Goal: Information Seeking & Learning: Find contact information

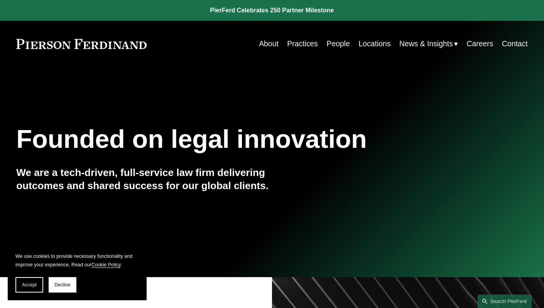
click at [334, 46] on link "People" at bounding box center [338, 43] width 23 height 15
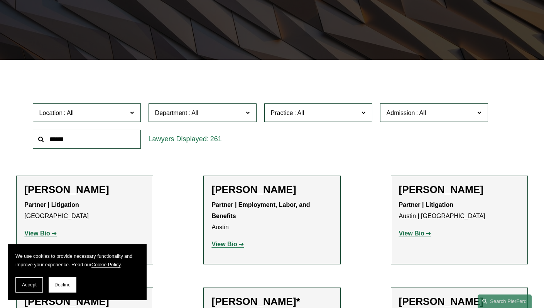
scroll to position [162, 0]
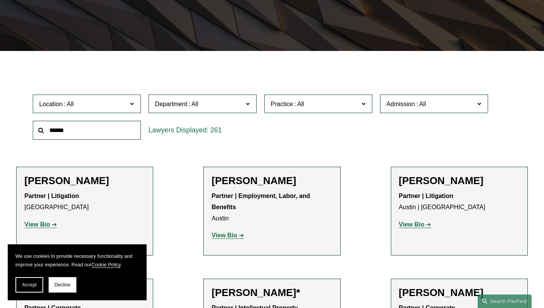
click at [132, 105] on span at bounding box center [132, 103] width 4 height 10
click at [0, 0] on link "[GEOGRAPHIC_DATA]" at bounding box center [0, 0] width 0 height 0
click at [233, 101] on span "Department" at bounding box center [199, 104] width 88 height 10
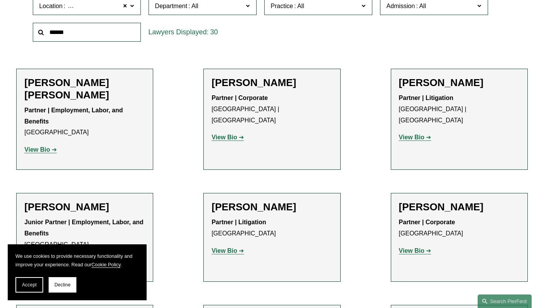
click at [0, 0] on link "Corporate" at bounding box center [0, 0] width 0 height 0
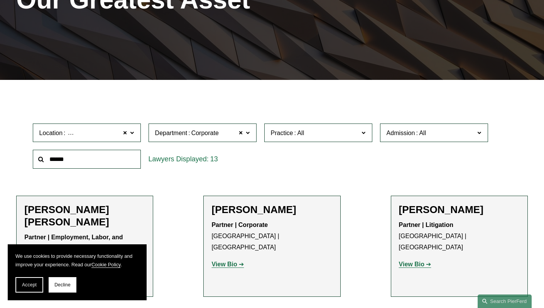
scroll to position [132, 0]
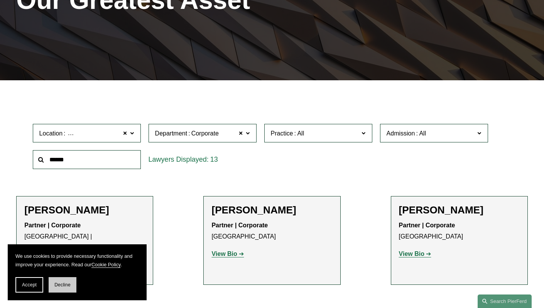
click at [61, 287] on span "Decline" at bounding box center [62, 284] width 16 height 5
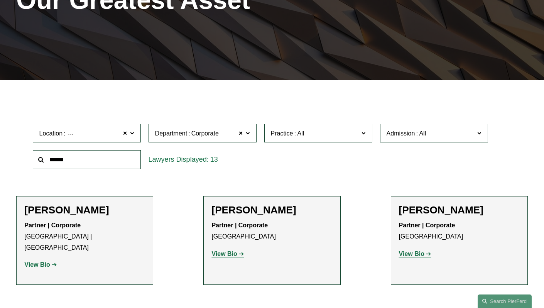
click at [331, 132] on span "Practice" at bounding box center [315, 133] width 88 height 10
click at [0, 0] on link "FinTech and Blockchain" at bounding box center [0, 0] width 0 height 0
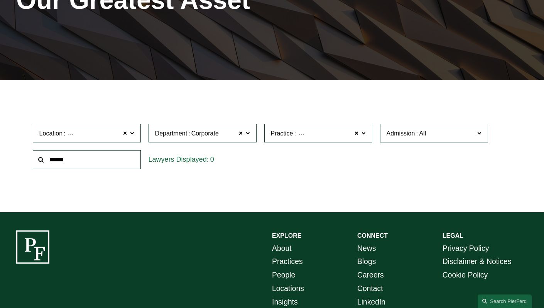
scroll to position [133, 0]
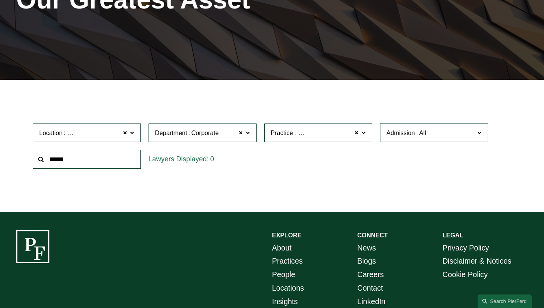
click at [354, 133] on span "FinTech and Blockchain" at bounding box center [329, 133] width 65 height 10
click at [0, 0] on link "Banking and Financial Services" at bounding box center [0, 0] width 0 height 0
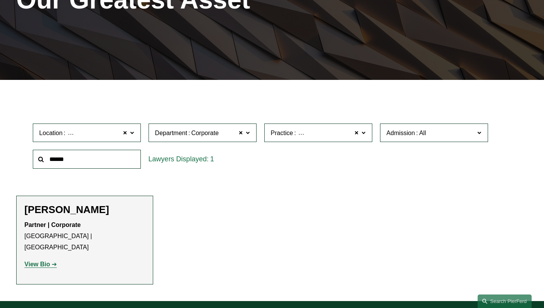
click at [46, 261] on strong "View Bio" at bounding box center [36, 264] width 25 height 7
click at [355, 132] on span at bounding box center [357, 133] width 5 height 10
click at [361, 130] on label "Practice" at bounding box center [318, 132] width 108 height 19
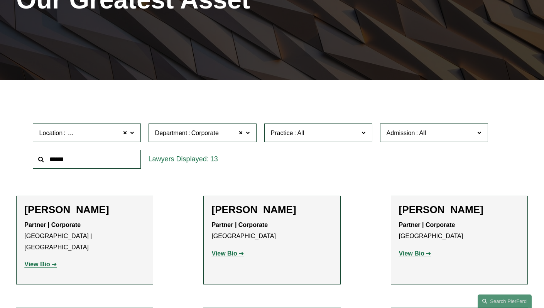
scroll to position [865, 0]
click at [0, 0] on link "[GEOGRAPHIC_DATA]" at bounding box center [0, 0] width 0 height 0
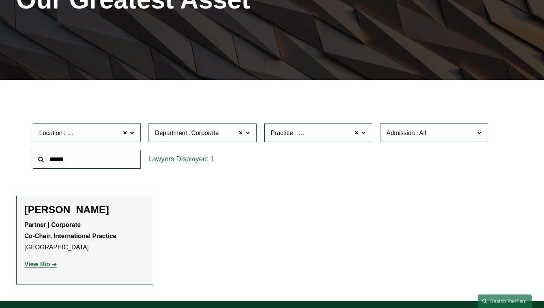
click at [35, 265] on strong "View Bio" at bounding box center [36, 264] width 25 height 7
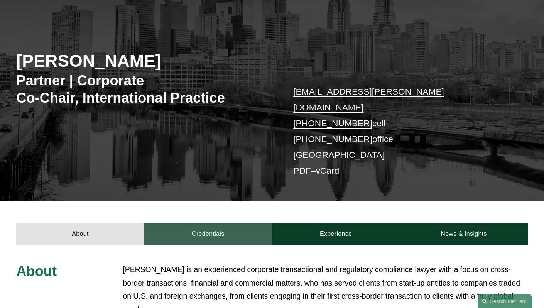
scroll to position [67, 0]
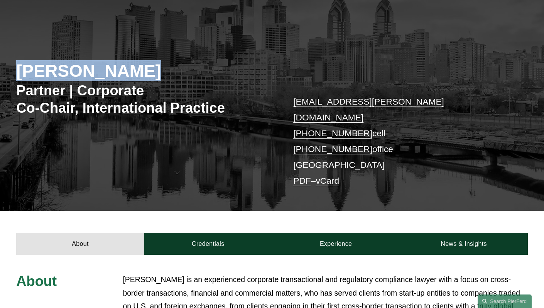
drag, startPoint x: 16, startPoint y: 74, endPoint x: 116, endPoint y: 72, distance: 100.3
click at [116, 72] on h2 "[PERSON_NAME]" at bounding box center [144, 70] width 256 height 21
copy h2 "[PERSON_NAME]"
